Goal: Information Seeking & Learning: Understand process/instructions

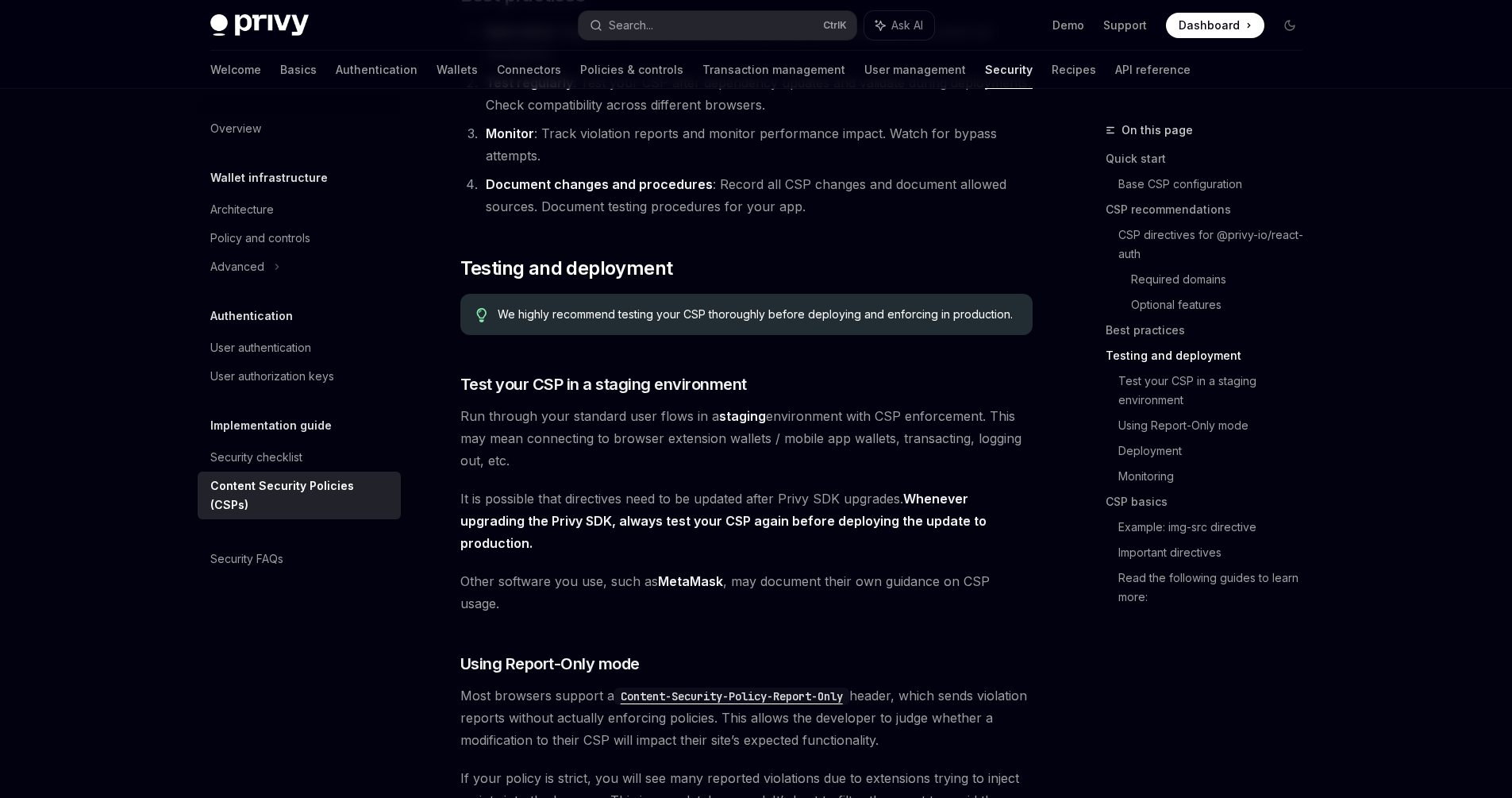
scroll to position [2542, 0]
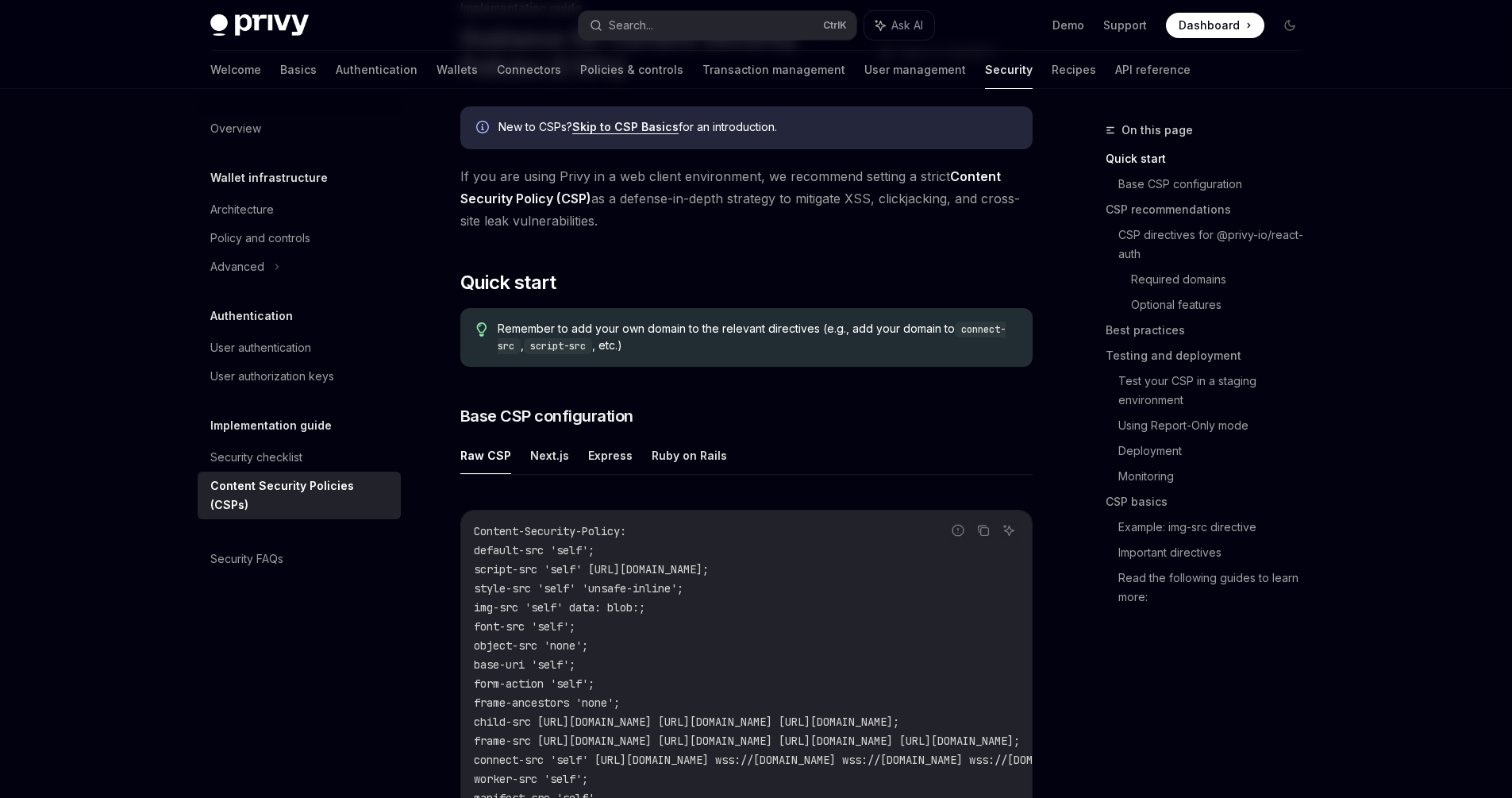
scroll to position [159, 0]
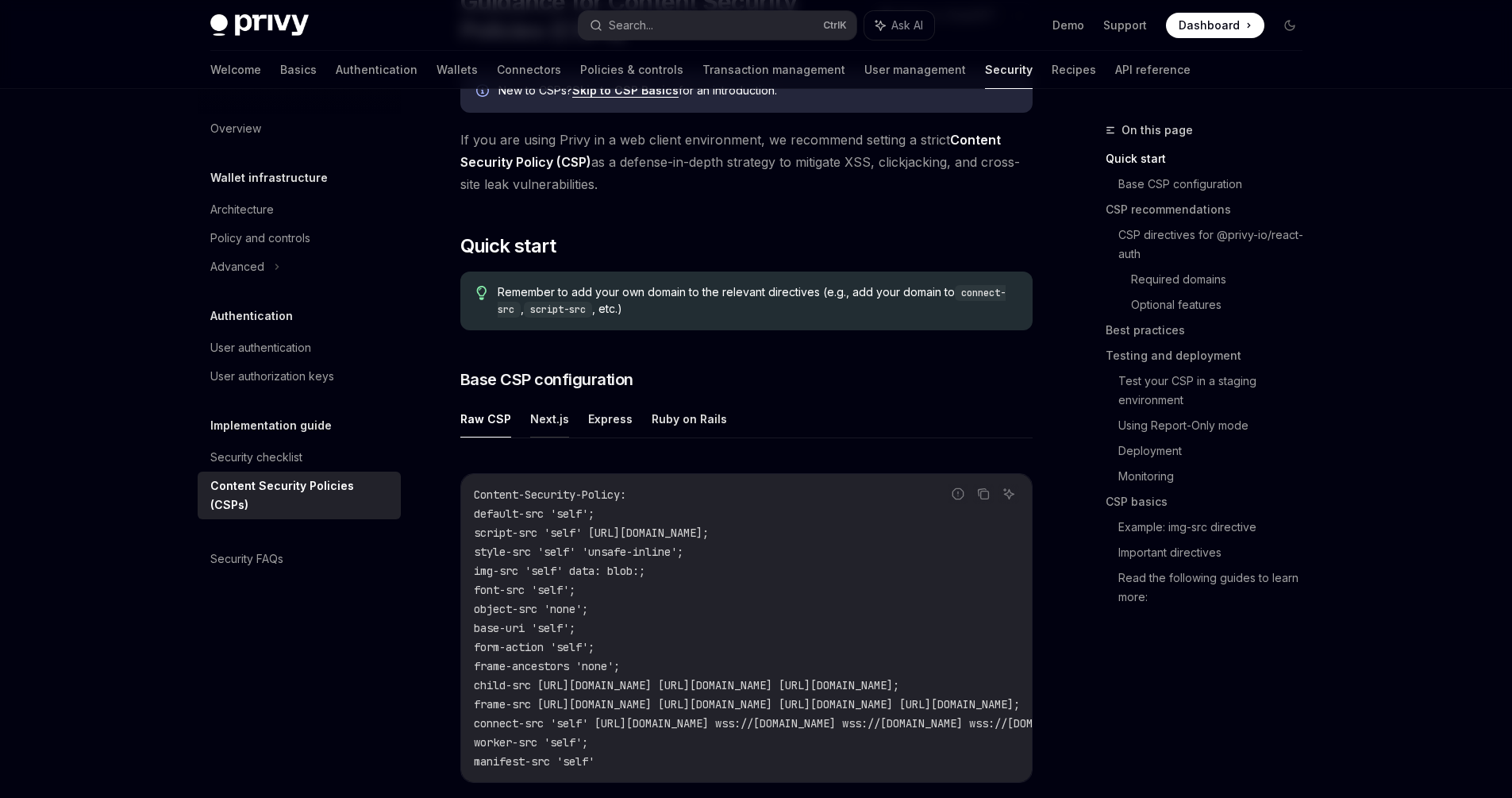
click at [553, 426] on button "Next.js" at bounding box center [550, 419] width 39 height 38
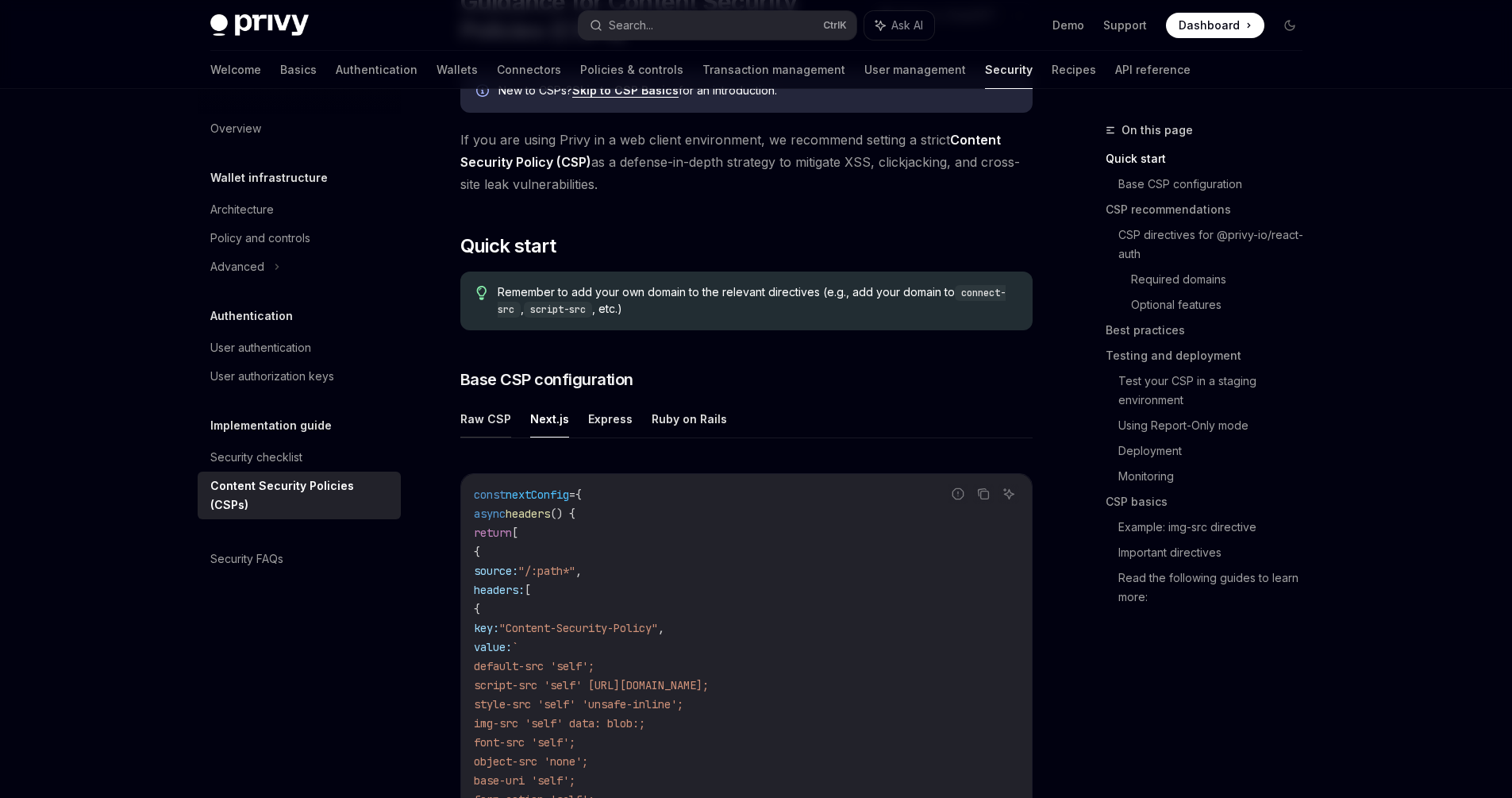
click at [500, 425] on button "Raw CSP" at bounding box center [485, 419] width 51 height 38
type textarea "*"
